Goal: Find specific page/section: Find specific page/section

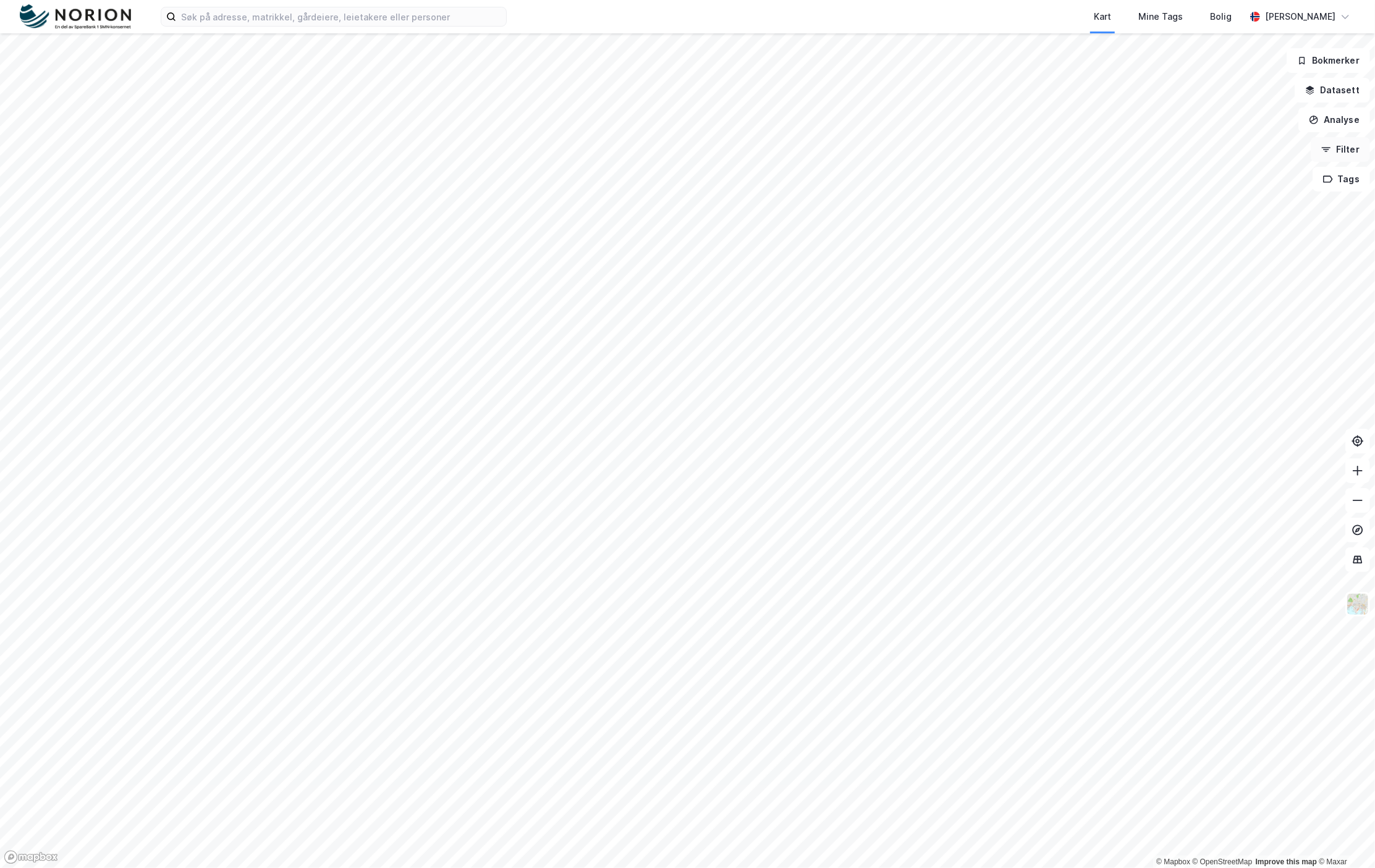
click at [1343, 143] on button "Filter" at bounding box center [1339, 149] width 59 height 25
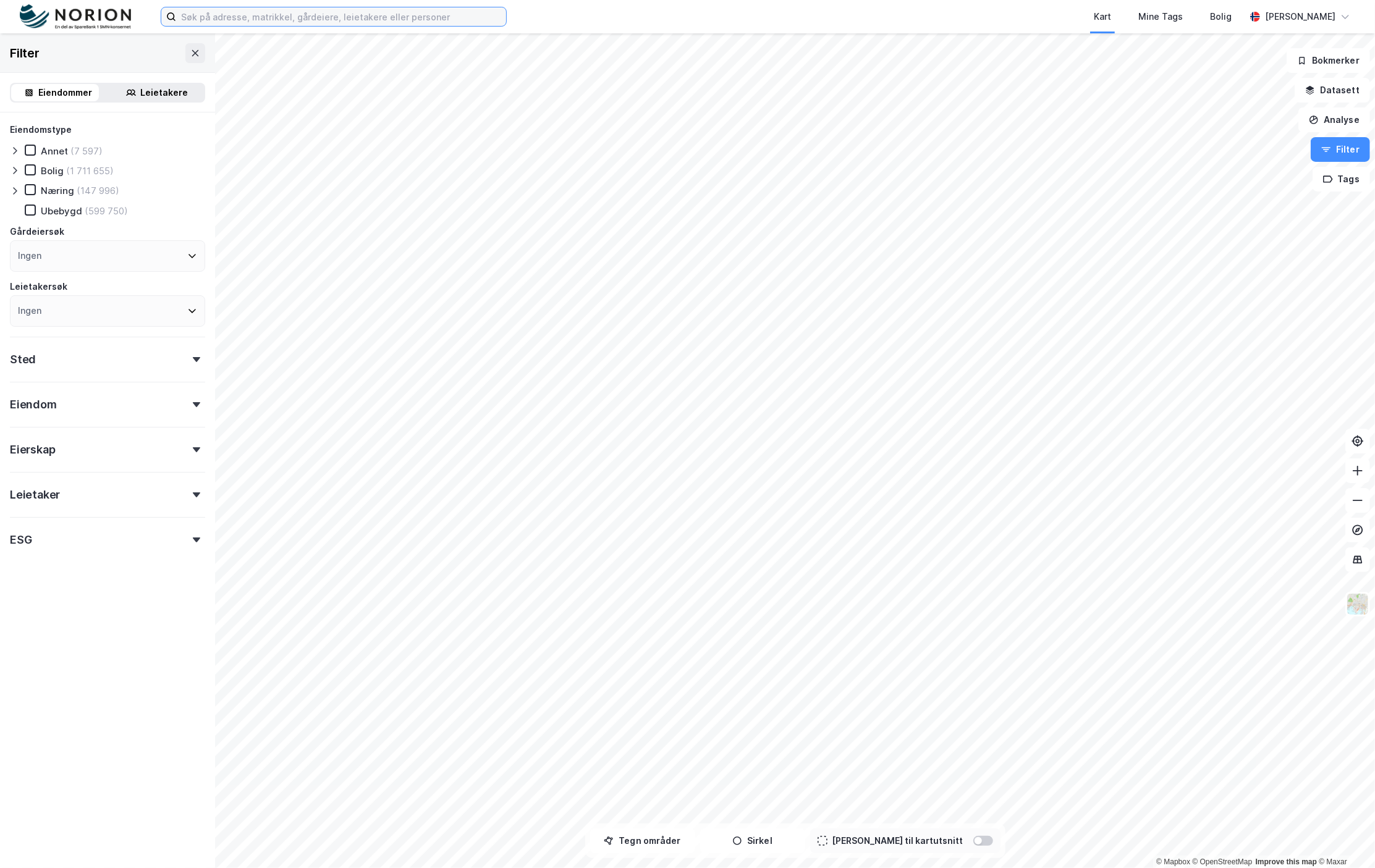
click at [283, 20] on input at bounding box center [341, 16] width 330 height 18
click at [277, 13] on input "elgeseTER GATE" at bounding box center [334, 16] width 315 height 18
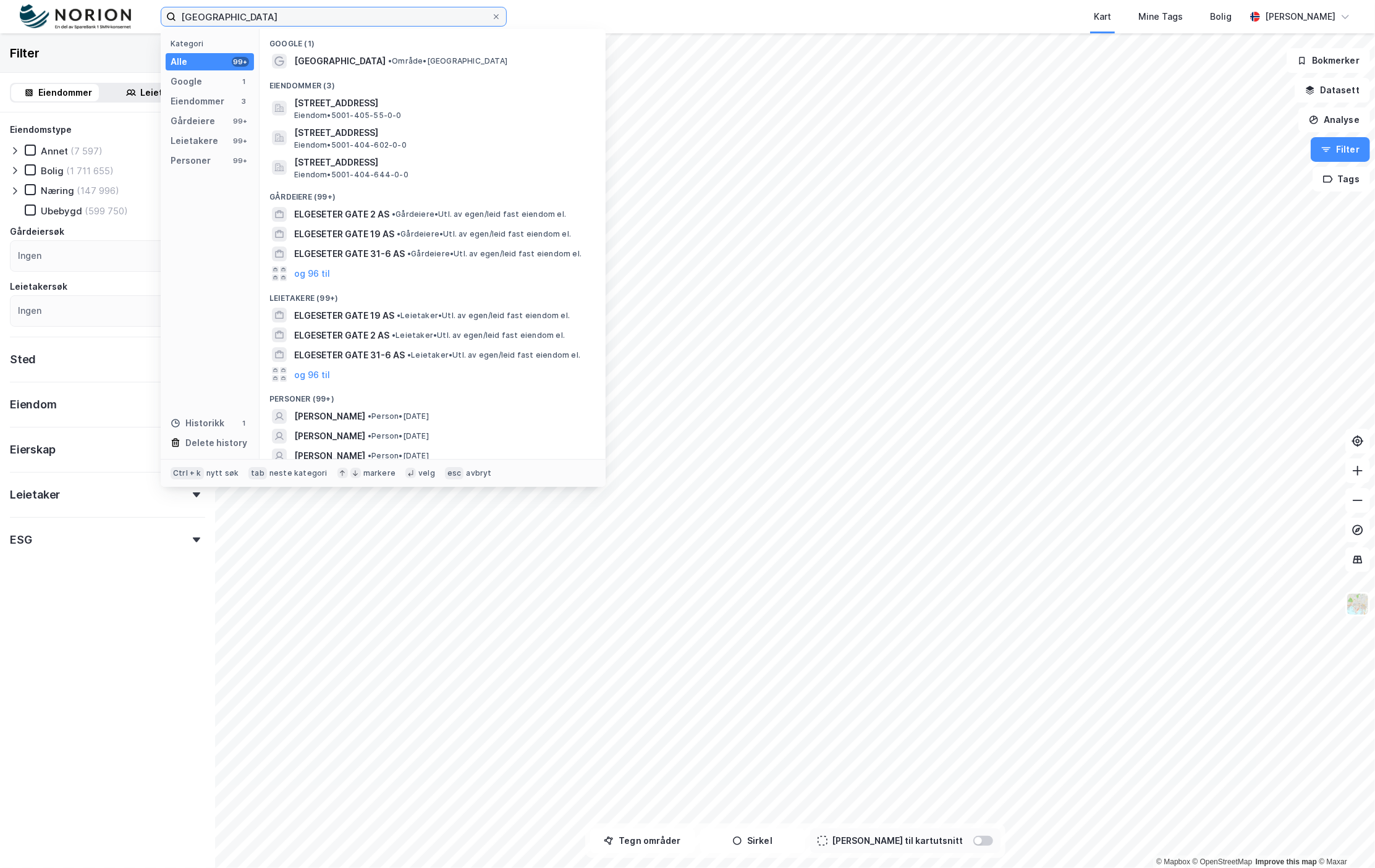
type input "[GEOGRAPHIC_DATA]"
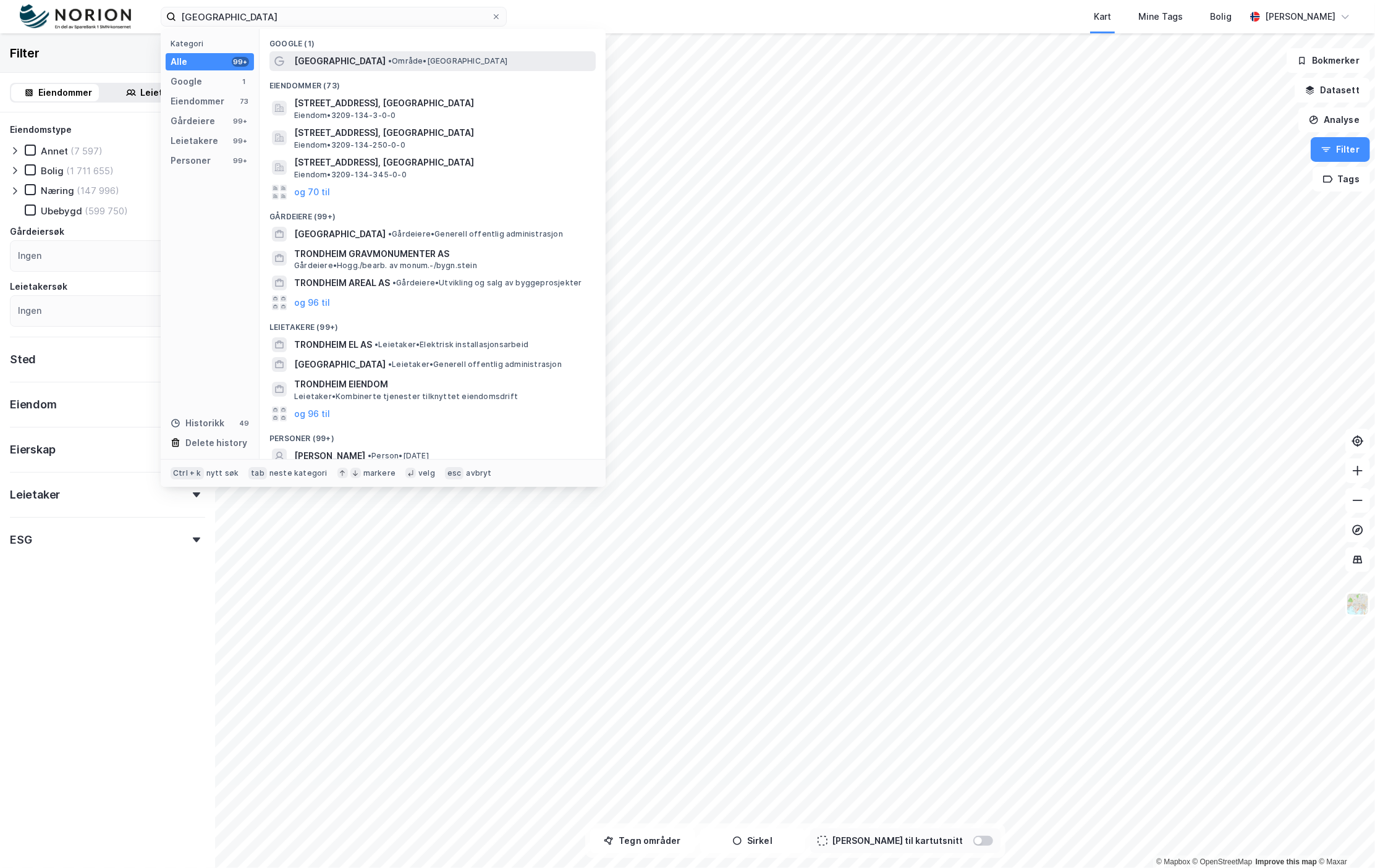
click at [320, 63] on span "[GEOGRAPHIC_DATA]" at bounding box center [340, 61] width 91 height 15
